Goal: Task Accomplishment & Management: Manage account settings

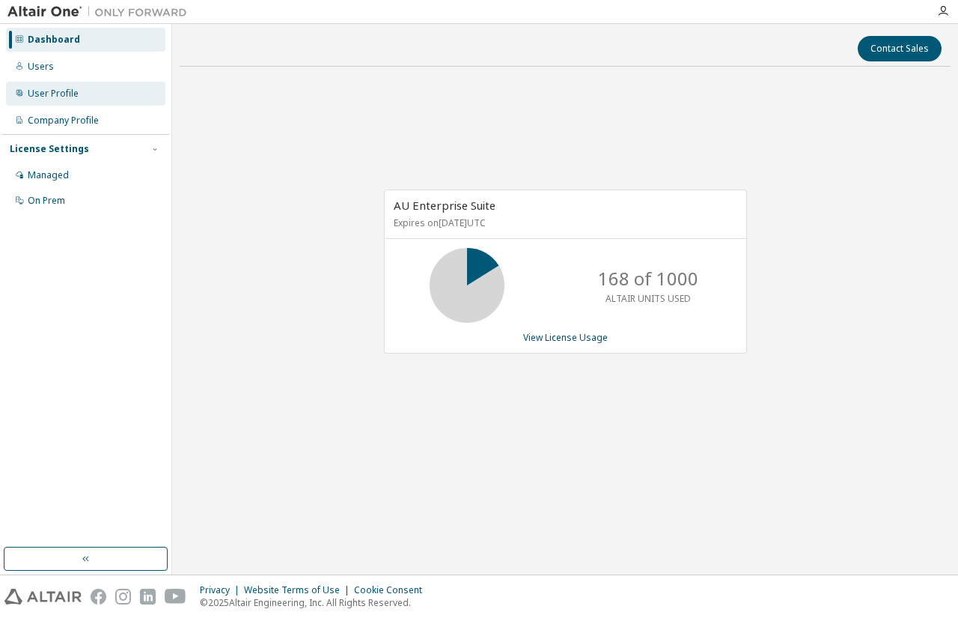
click at [55, 91] on div "User Profile" at bounding box center [53, 94] width 51 height 12
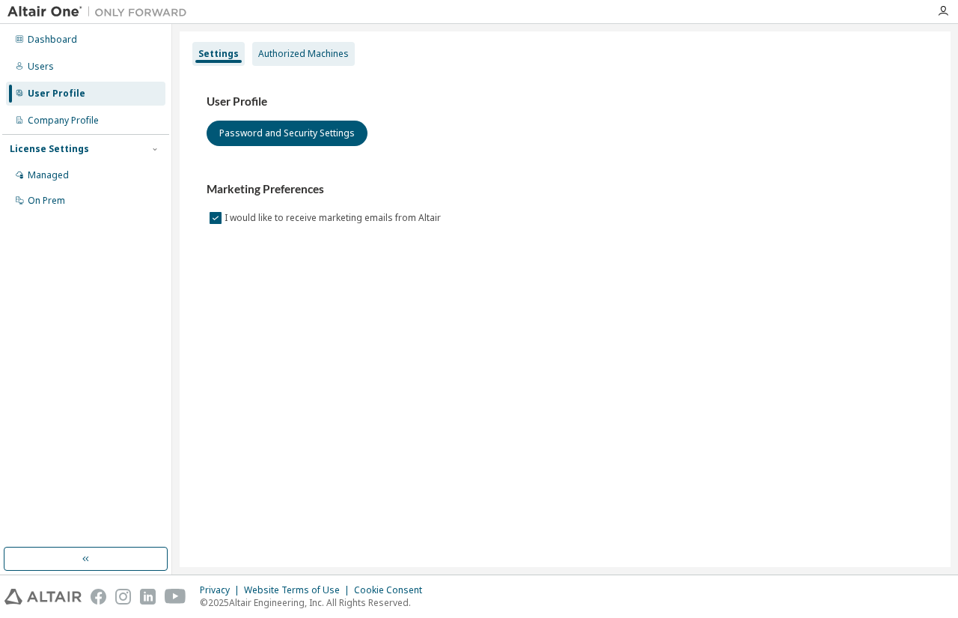
click at [320, 55] on div "Authorized Machines" at bounding box center [303, 54] width 91 height 12
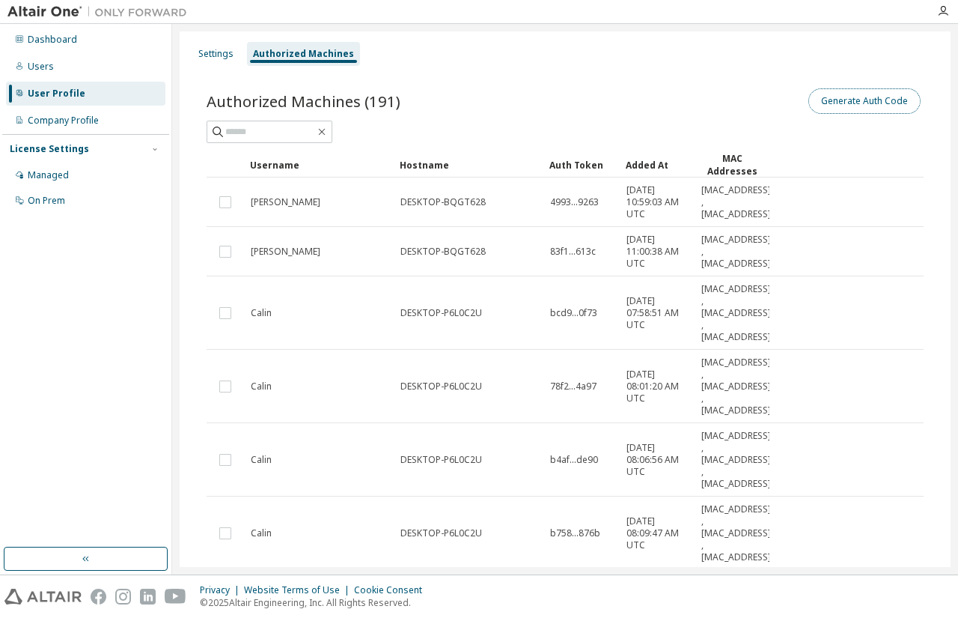
click at [864, 94] on button "Generate Auth Code" at bounding box center [864, 100] width 112 height 25
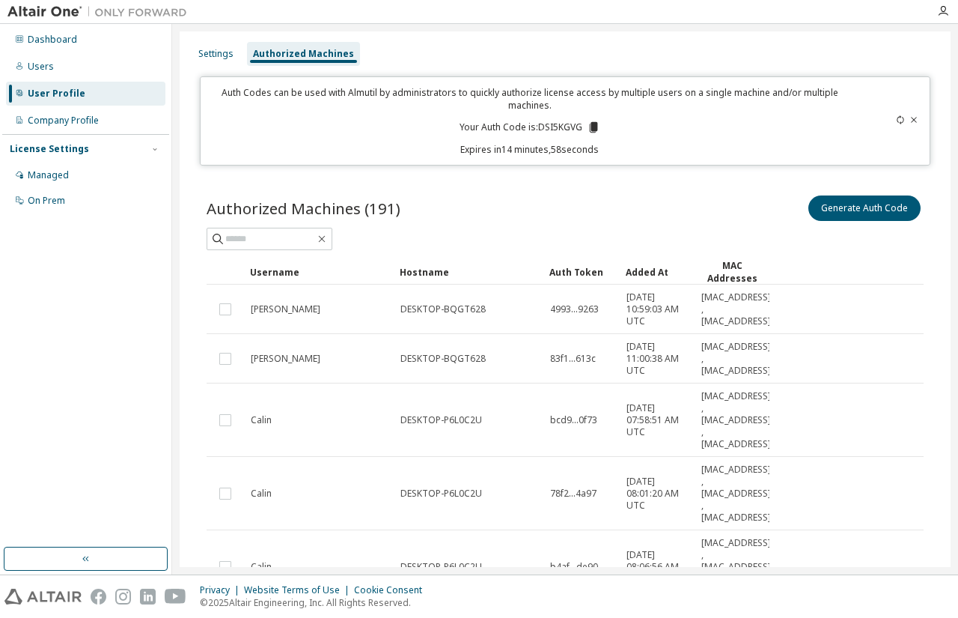
click at [558, 126] on p "Your Auth Code is: DSI5KGVG" at bounding box center [530, 127] width 141 height 13
copy p "DSI5KGVG"
